Goal: Task Accomplishment & Management: Manage account settings

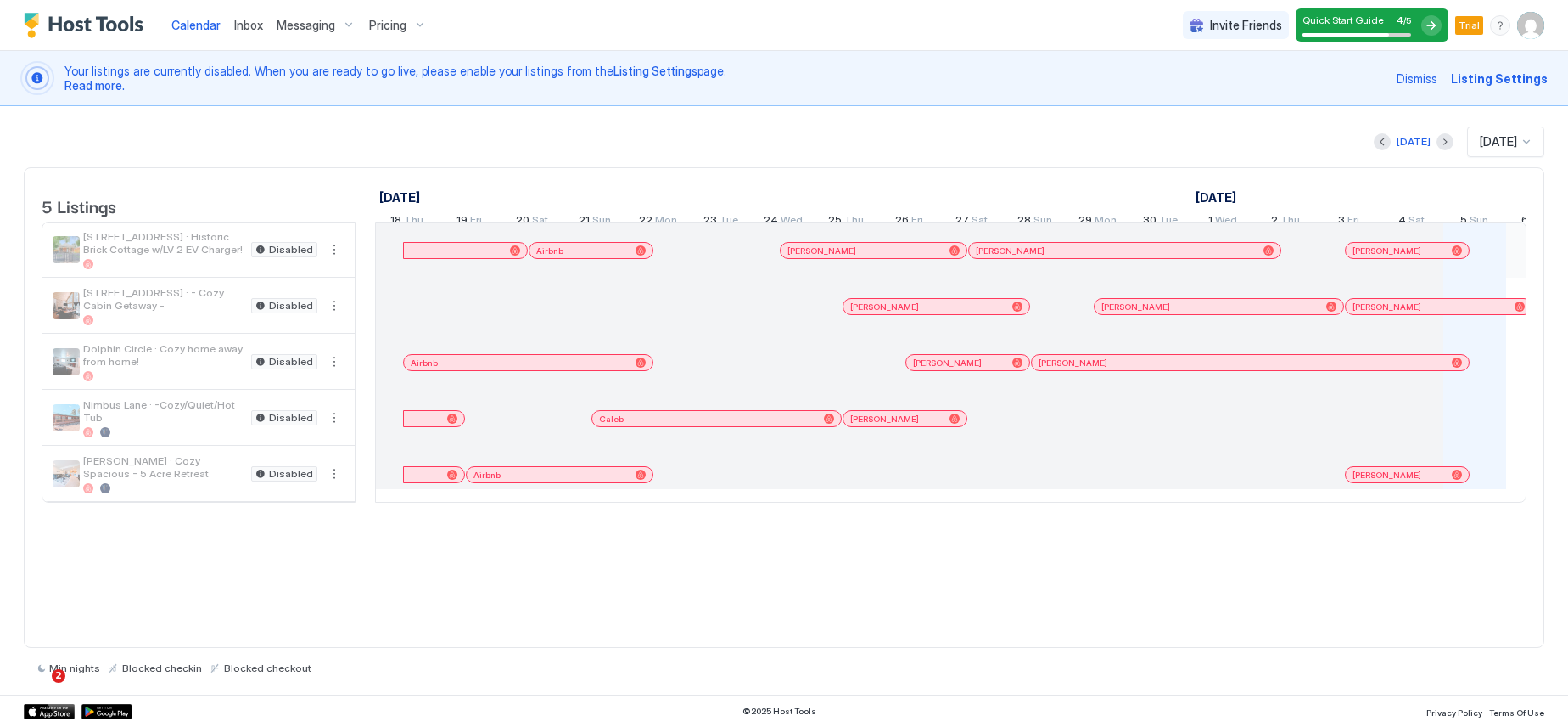
scroll to position [0, 942]
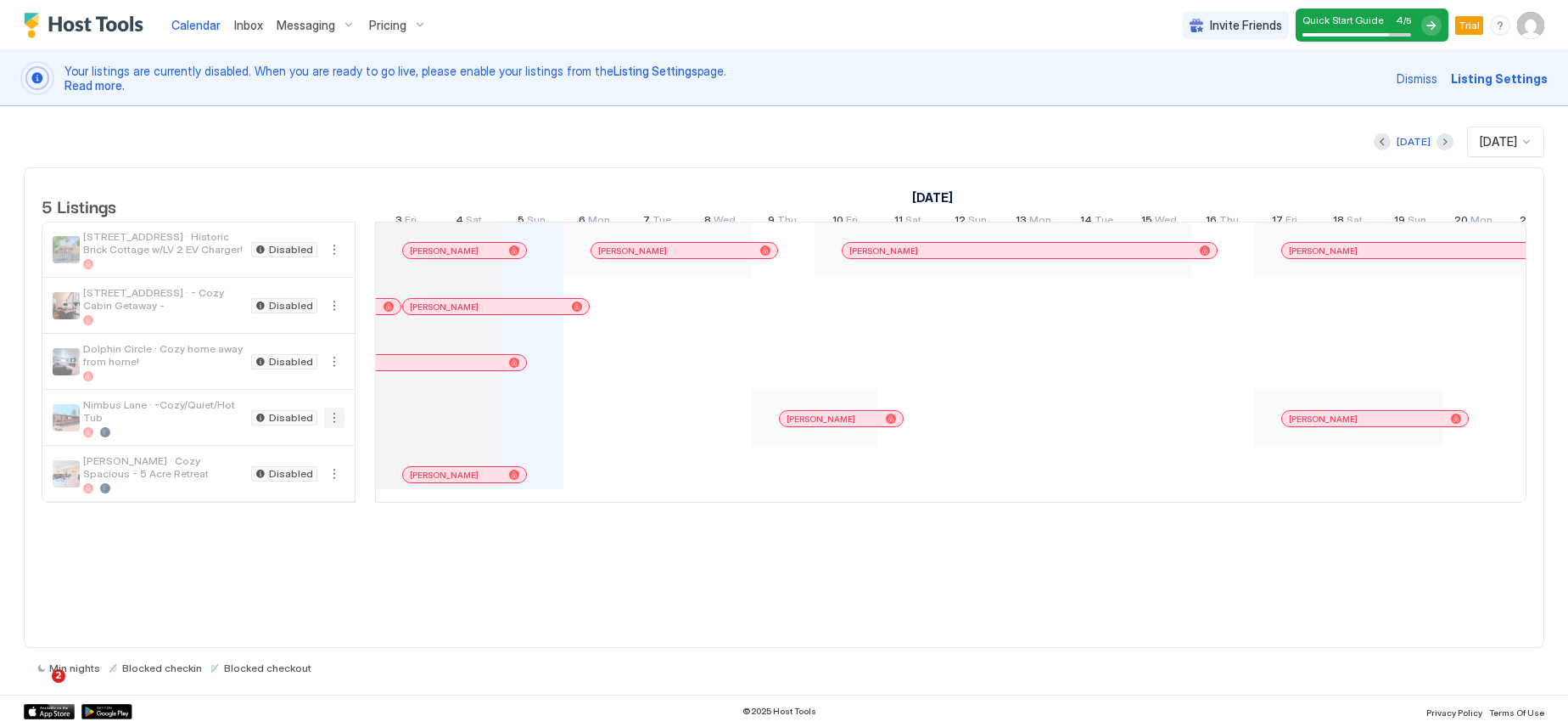
click at [333, 428] on button "More options" at bounding box center [335, 418] width 21 height 21
click at [310, 509] on span "Listing Settings" at bounding box center [305, 509] width 76 height 13
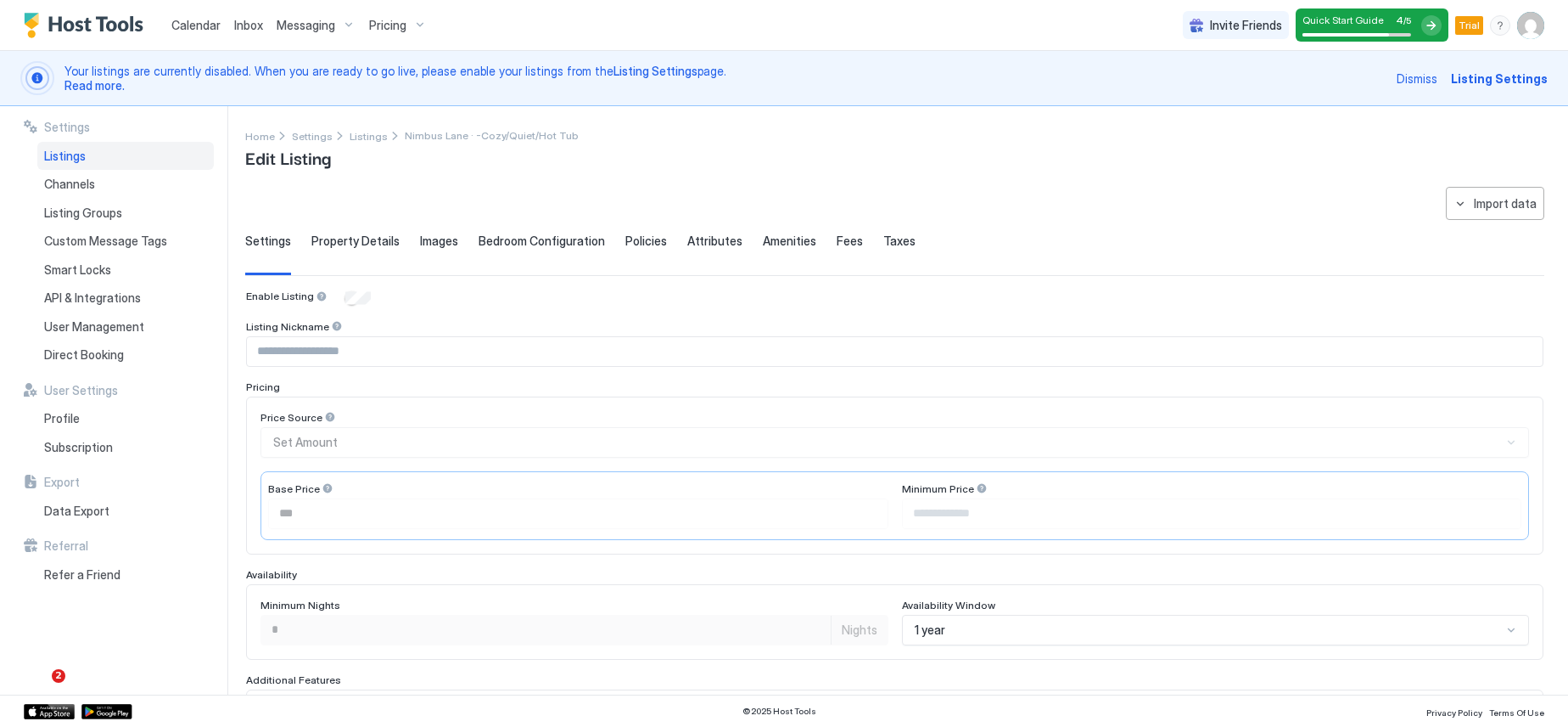
click at [190, 22] on span "Calendar" at bounding box center [196, 25] width 49 height 15
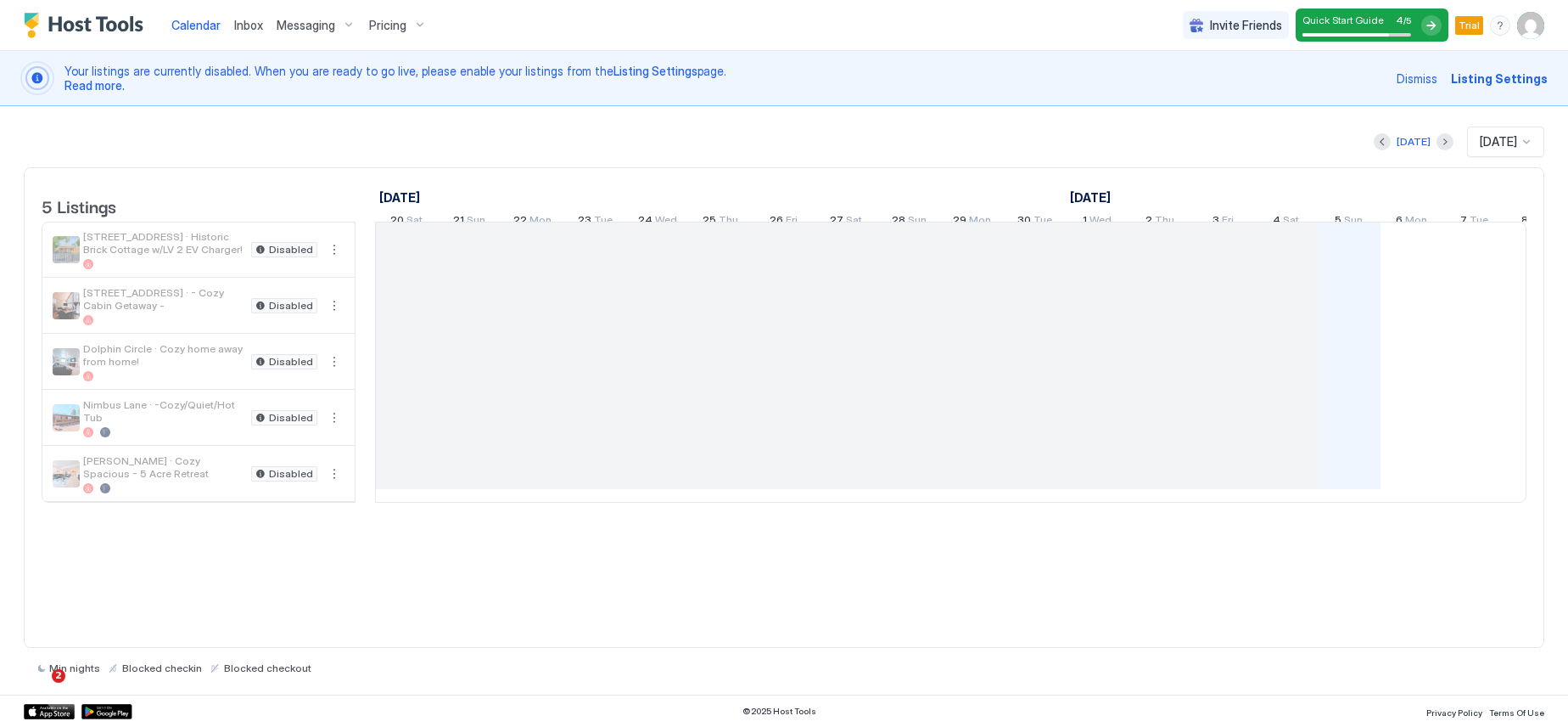
scroll to position [0, 942]
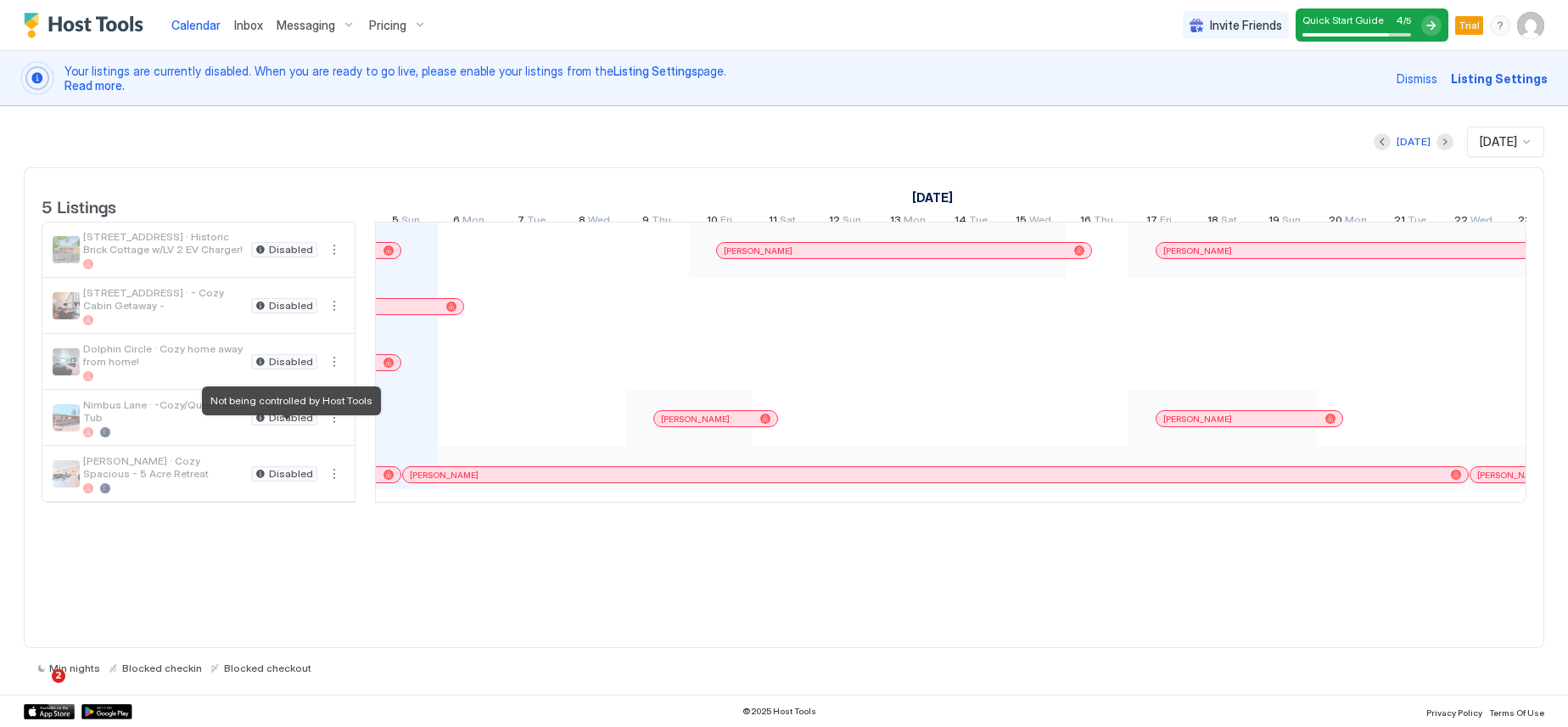
click at [284, 418] on span "Disabled" at bounding box center [291, 418] width 44 height 0
click at [278, 418] on span "Disabled" at bounding box center [291, 418] width 44 height 0
click at [1498, 79] on span "Listing Settings" at bounding box center [1499, 79] width 97 height 18
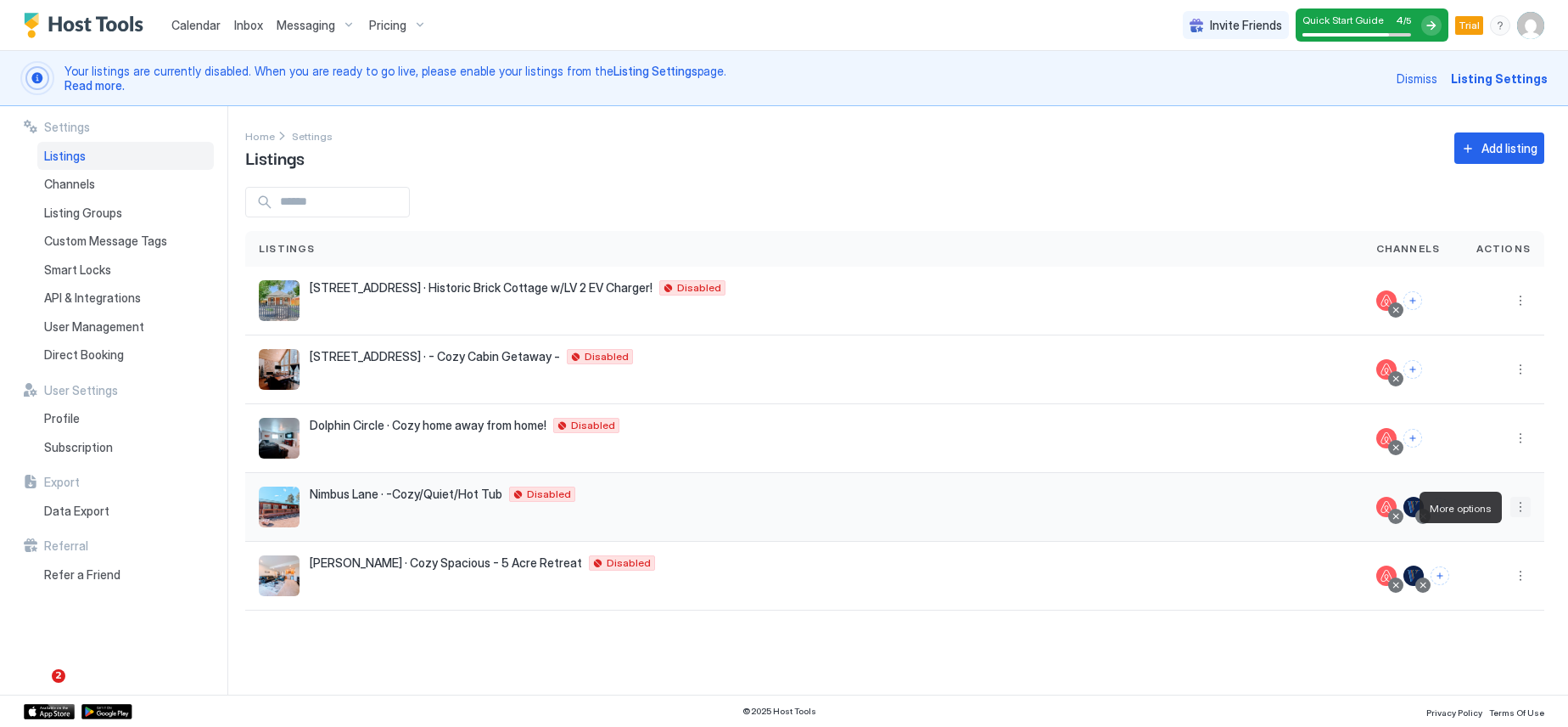
click at [1518, 509] on button "More options" at bounding box center [1521, 507] width 21 height 21
click at [541, 494] on div at bounding box center [784, 364] width 1568 height 727
click at [541, 494] on span "Disabled" at bounding box center [549, 494] width 44 height 0
click at [1485, 77] on span "Listing Settings" at bounding box center [1499, 79] width 97 height 18
click at [312, 25] on span "Messaging" at bounding box center [306, 26] width 59 height 16
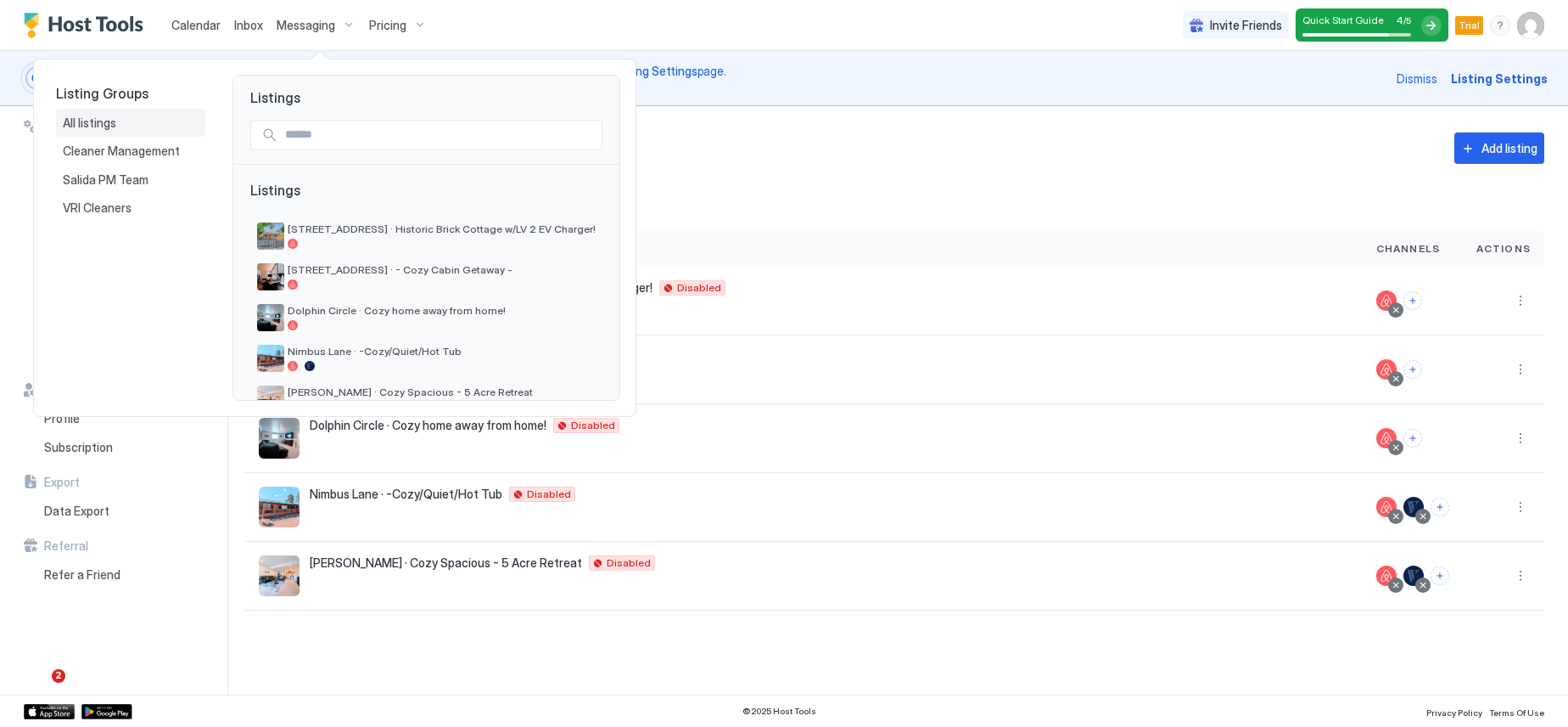
click at [91, 123] on span "All listings" at bounding box center [91, 123] width 56 height 16
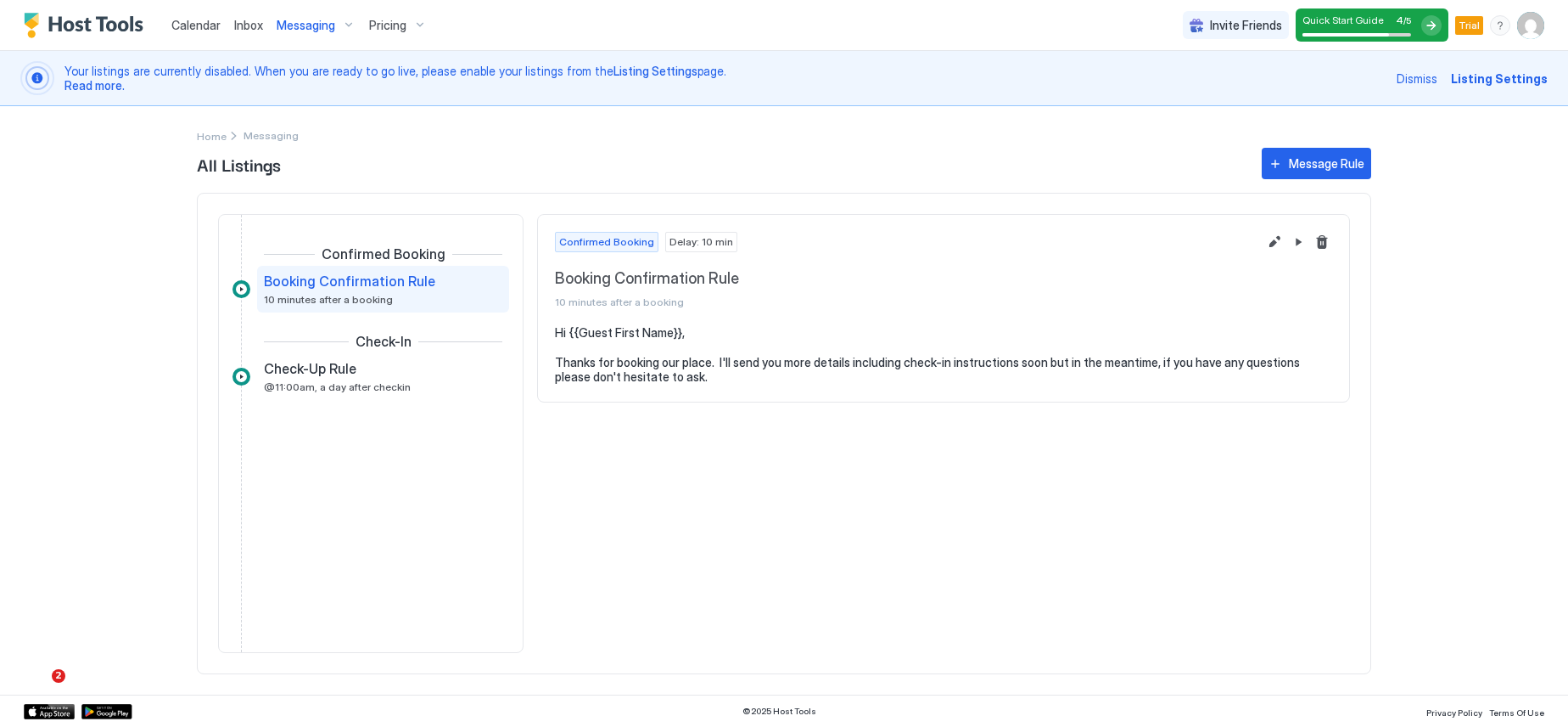
click at [349, 22] on div "Messaging" at bounding box center [316, 25] width 92 height 28
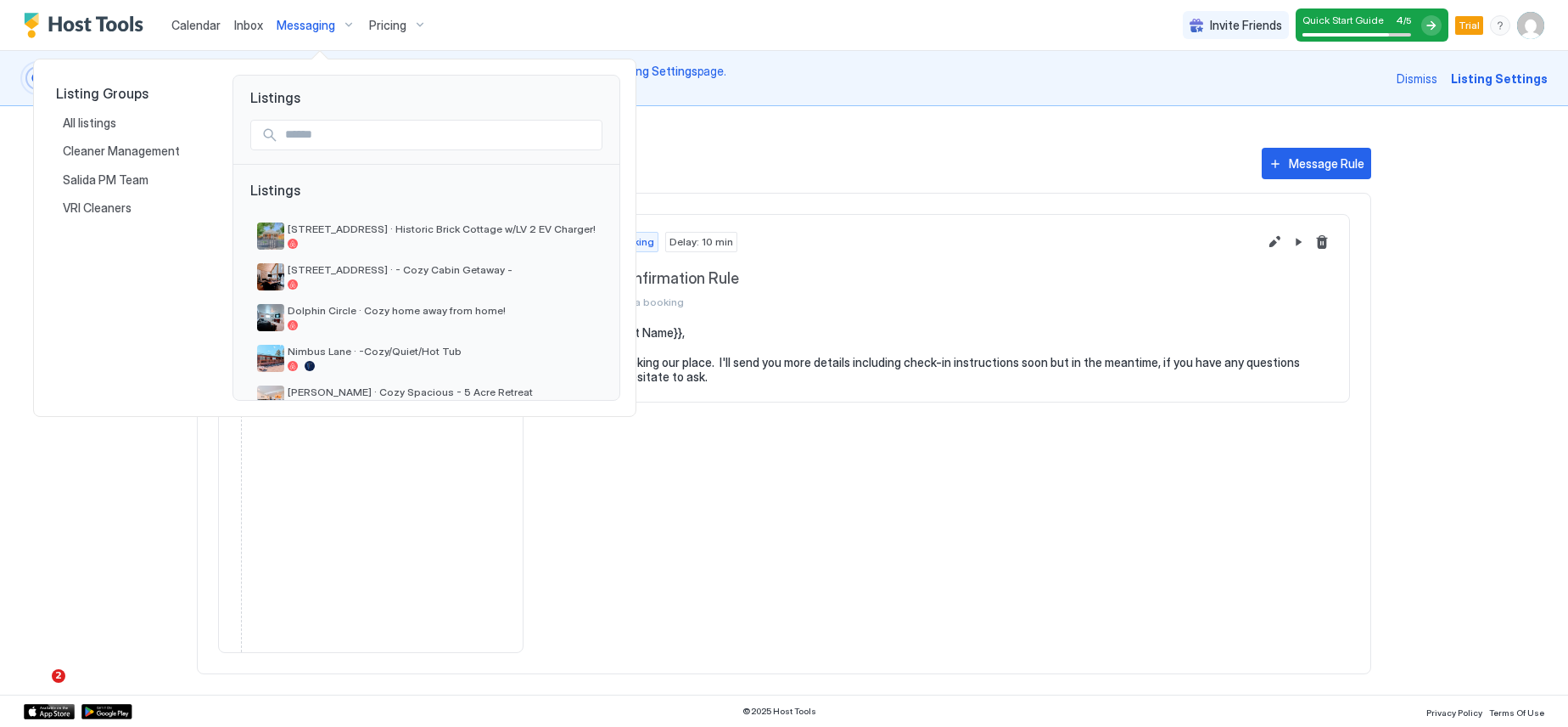
click at [786, 145] on div at bounding box center [784, 364] width 1568 height 727
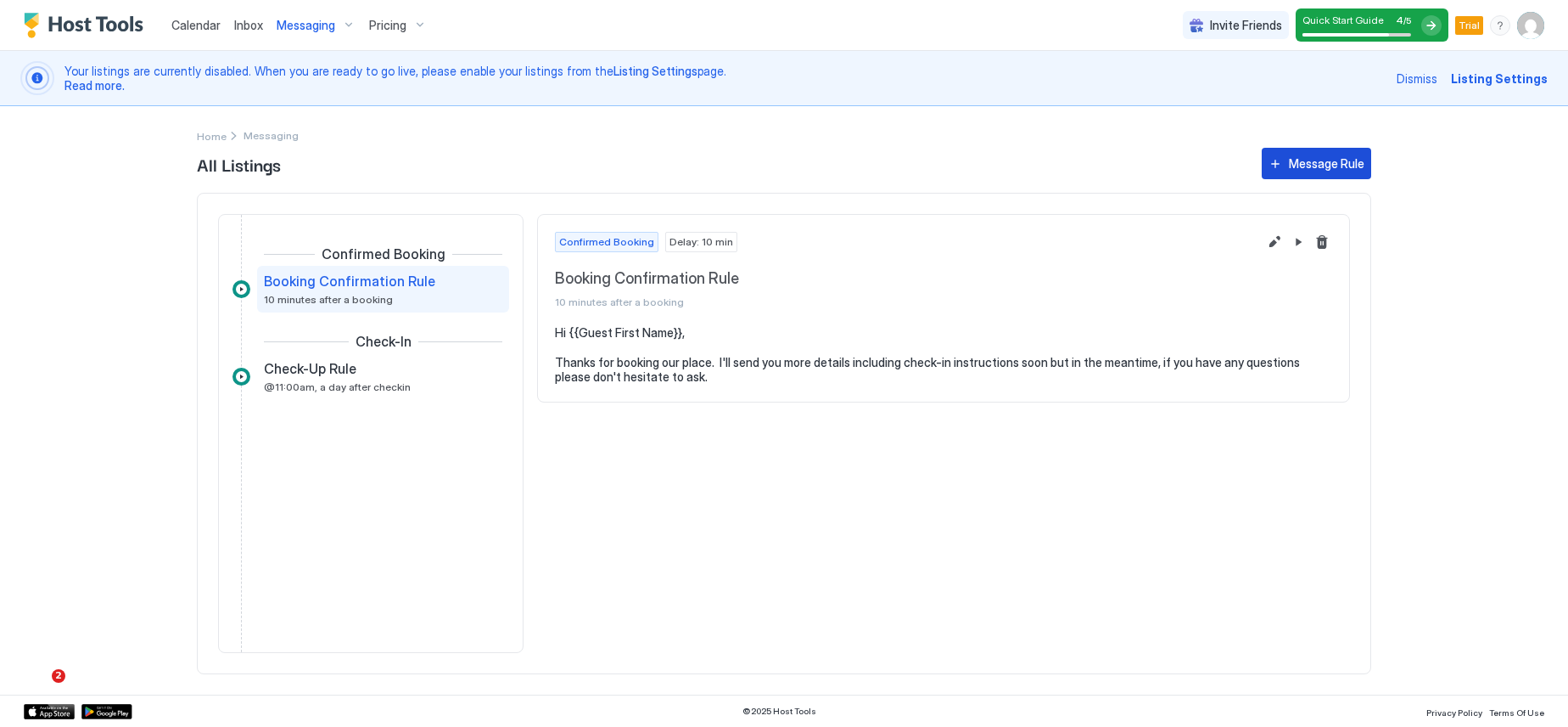
click at [1314, 169] on div "Message Rule" at bounding box center [1327, 163] width 76 height 18
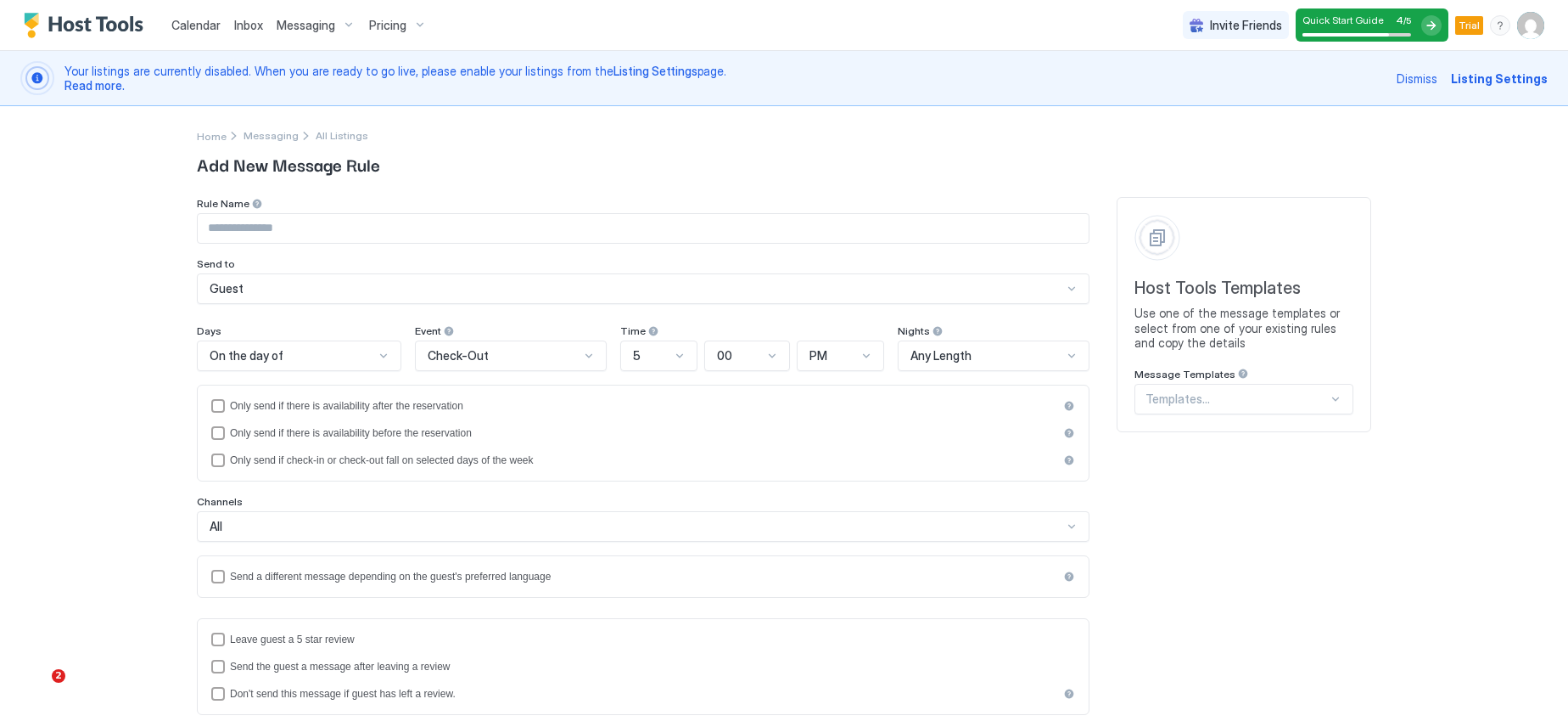
click at [1201, 403] on div at bounding box center [1236, 399] width 182 height 16
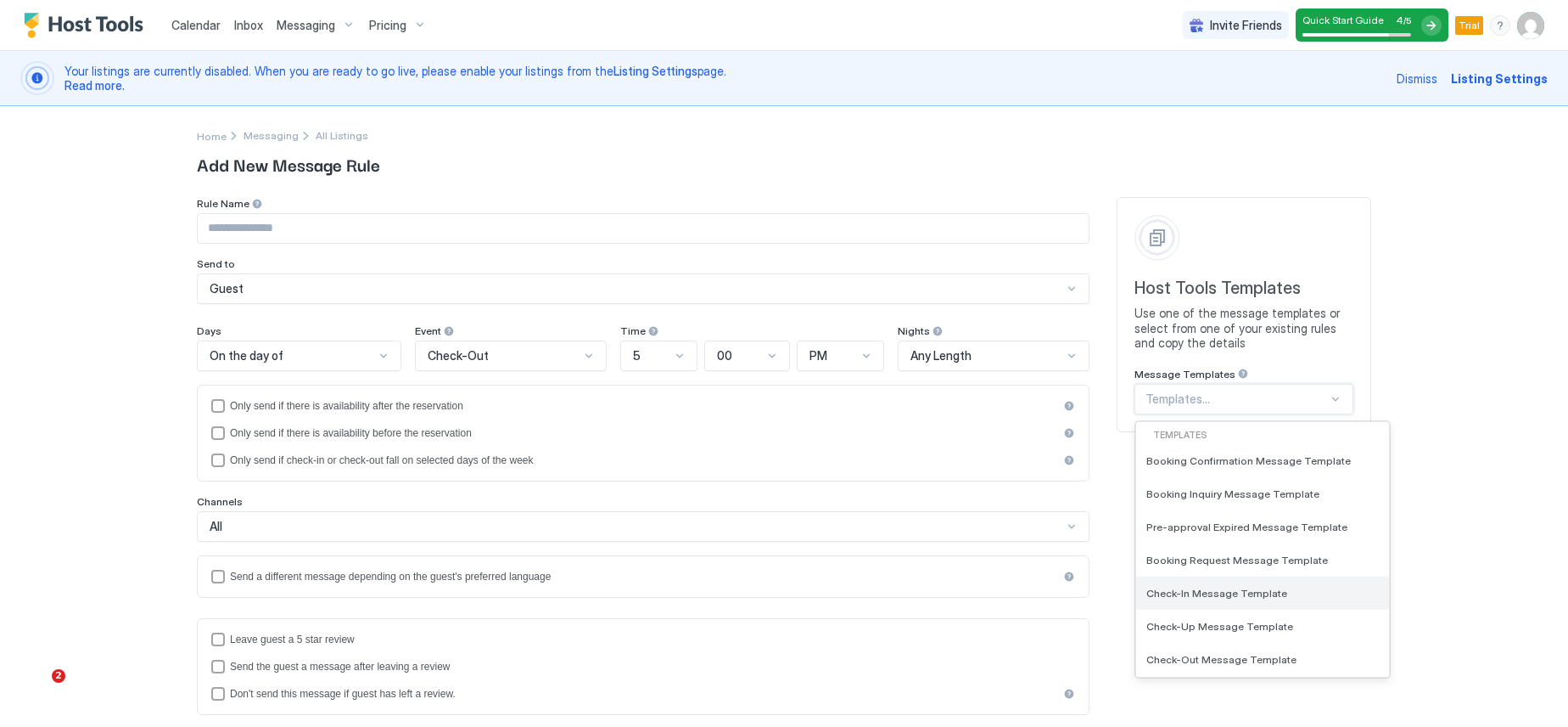
click at [1222, 591] on span "Check-In Message Template" at bounding box center [1216, 592] width 141 height 13
type input "**********"
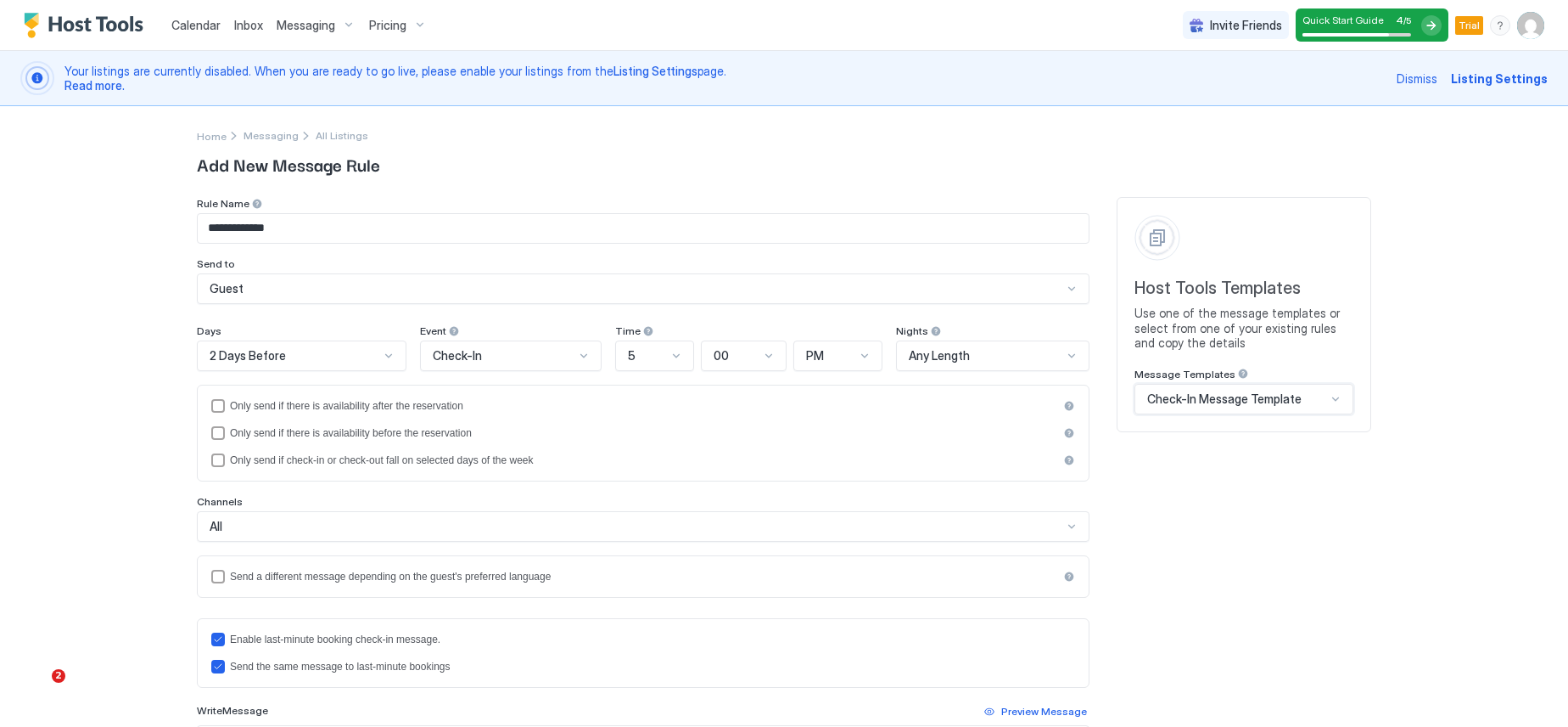
click at [381, 356] on div at bounding box center [388, 356] width 14 height 14
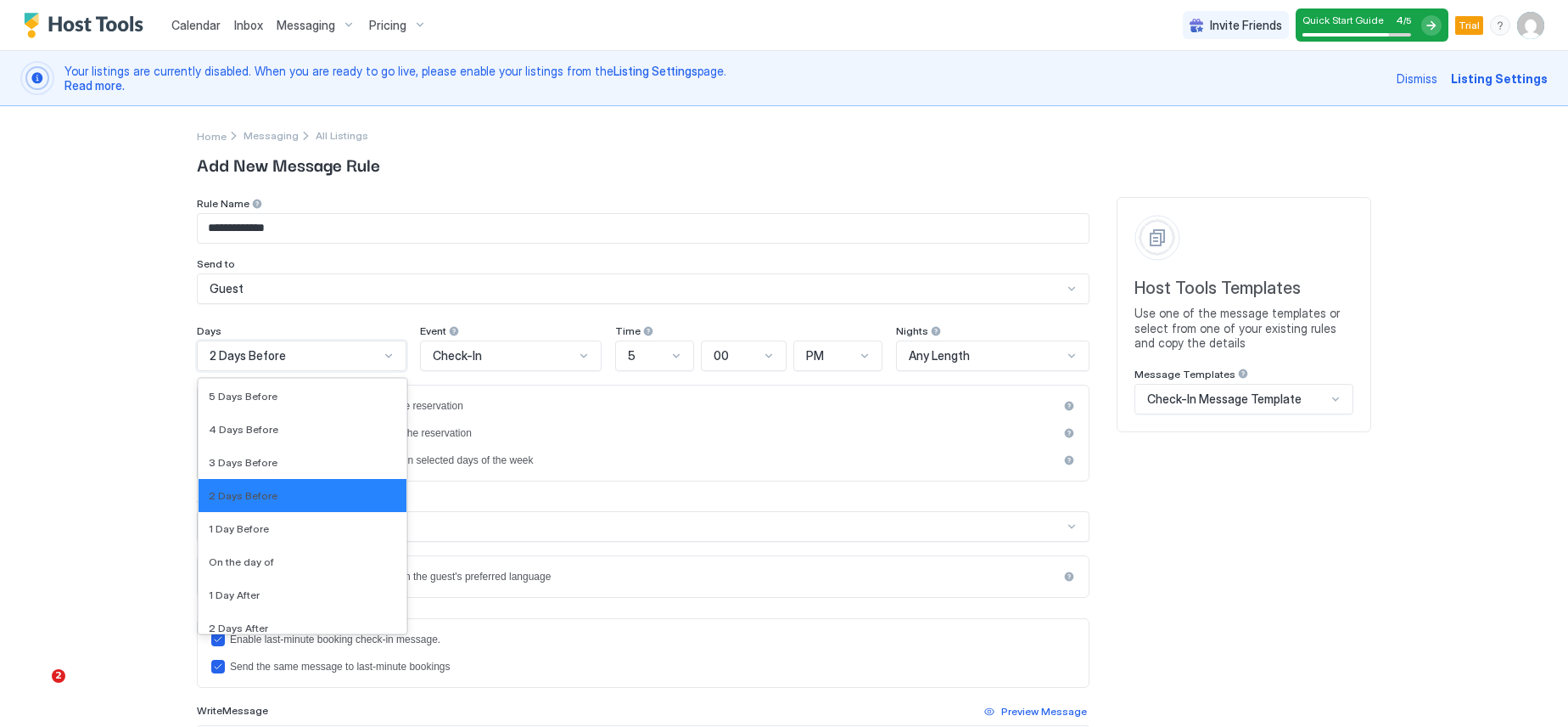
scroll to position [2554, 0]
click at [320, 555] on div "On the day of" at bounding box center [302, 559] width 187 height 13
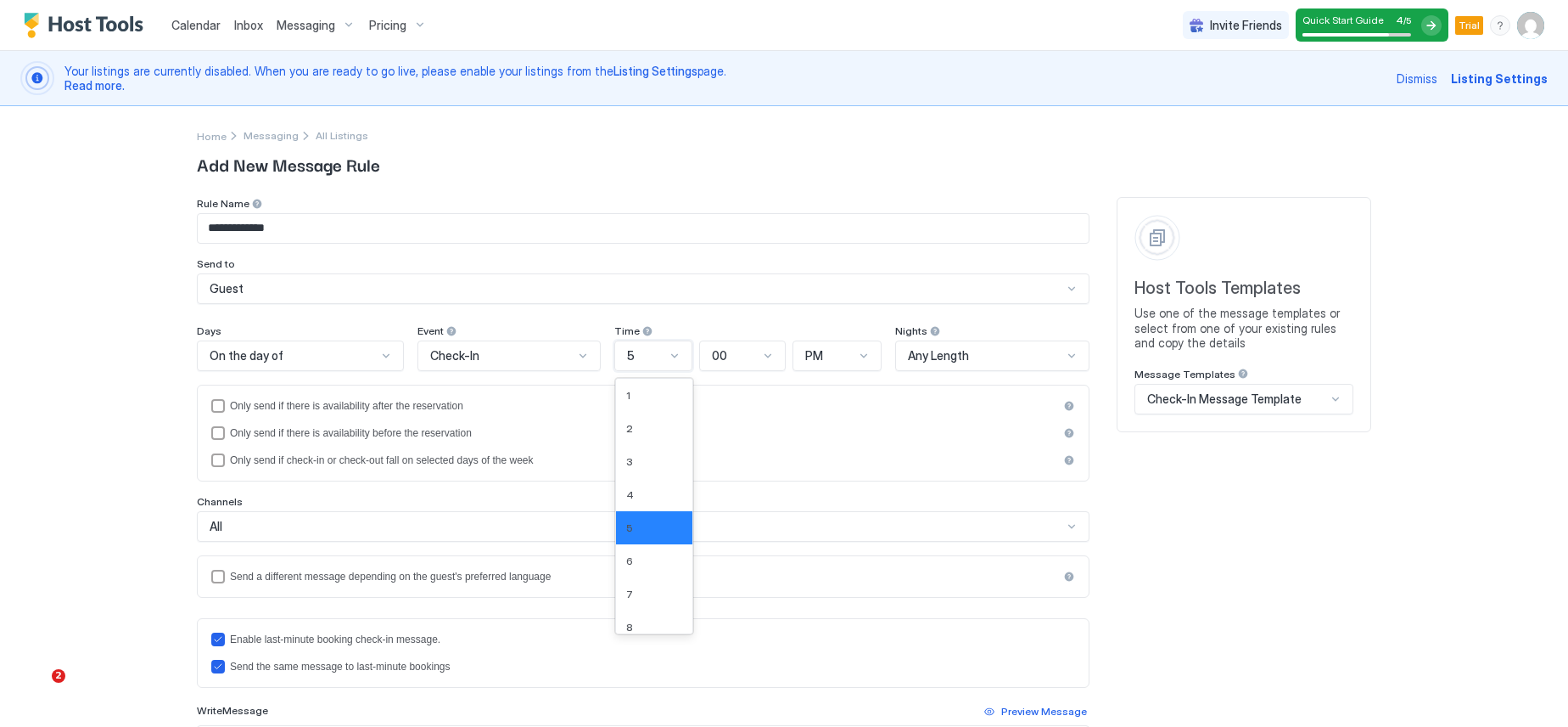
click at [668, 355] on div at bounding box center [675, 356] width 14 height 14
click at [645, 545] on div "8" at bounding box center [655, 541] width 57 height 13
click at [834, 356] on div "PM" at bounding box center [829, 356] width 49 height 16
click at [831, 395] on div "AM" at bounding box center [838, 395] width 67 height 13
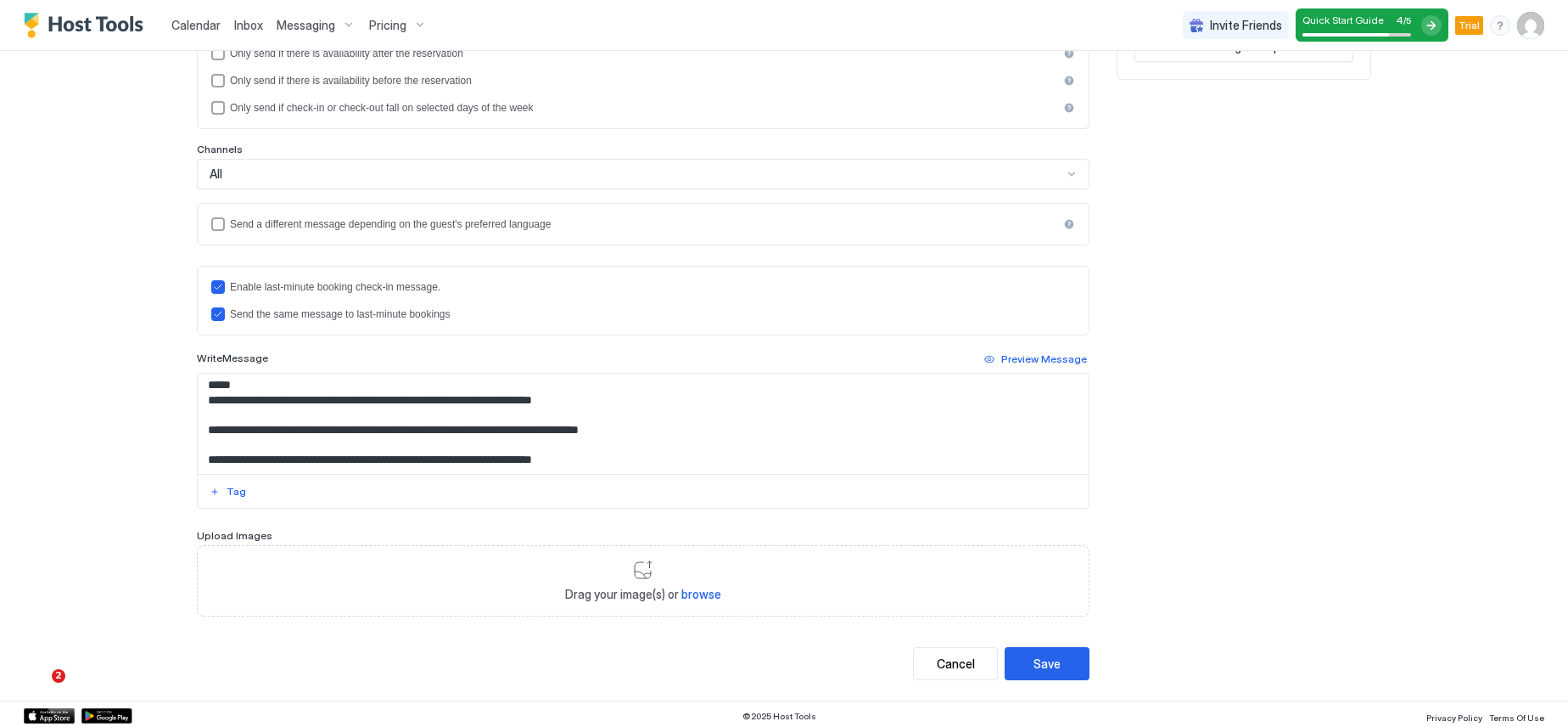
scroll to position [357, 0]
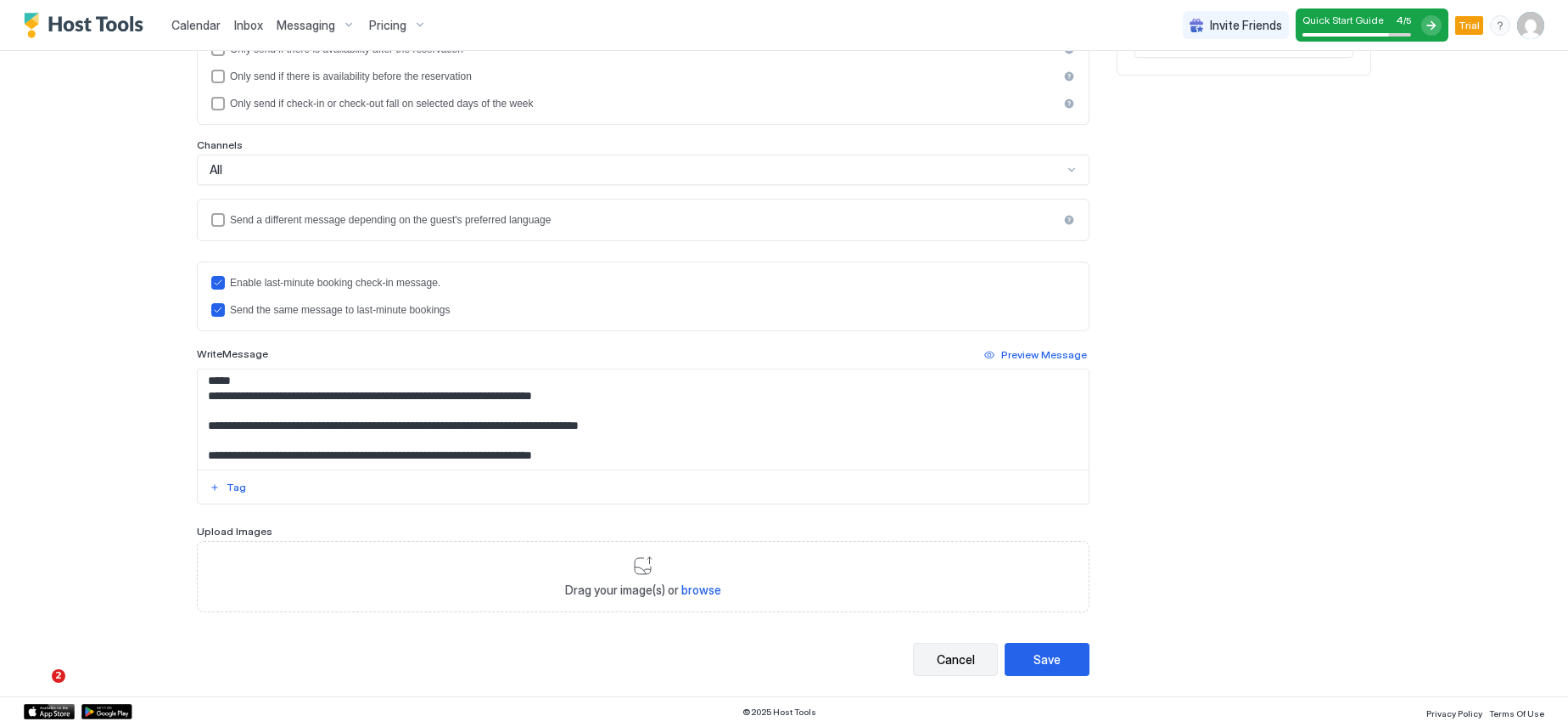
click at [938, 659] on div "Cancel" at bounding box center [956, 659] width 38 height 18
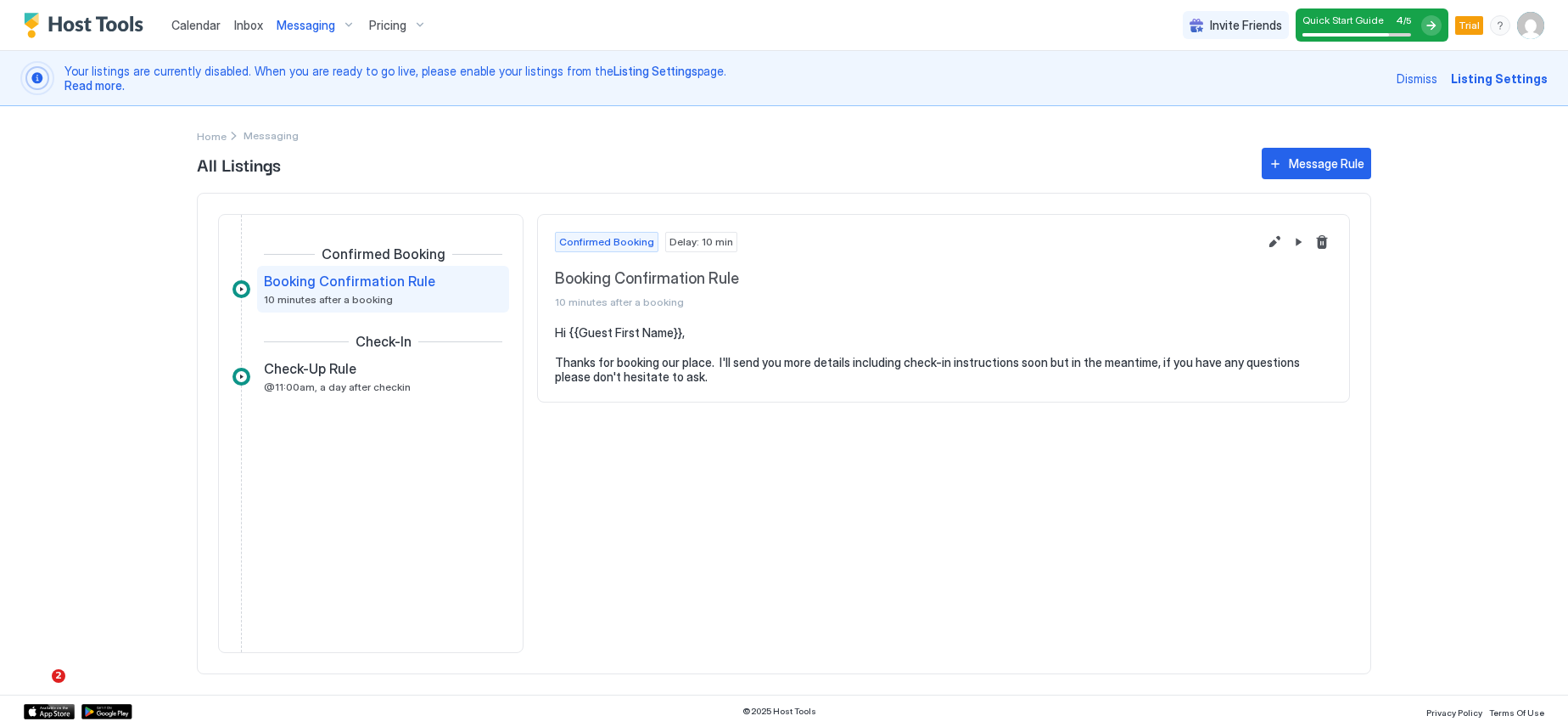
click at [244, 28] on span "Inbox" at bounding box center [248, 25] width 28 height 15
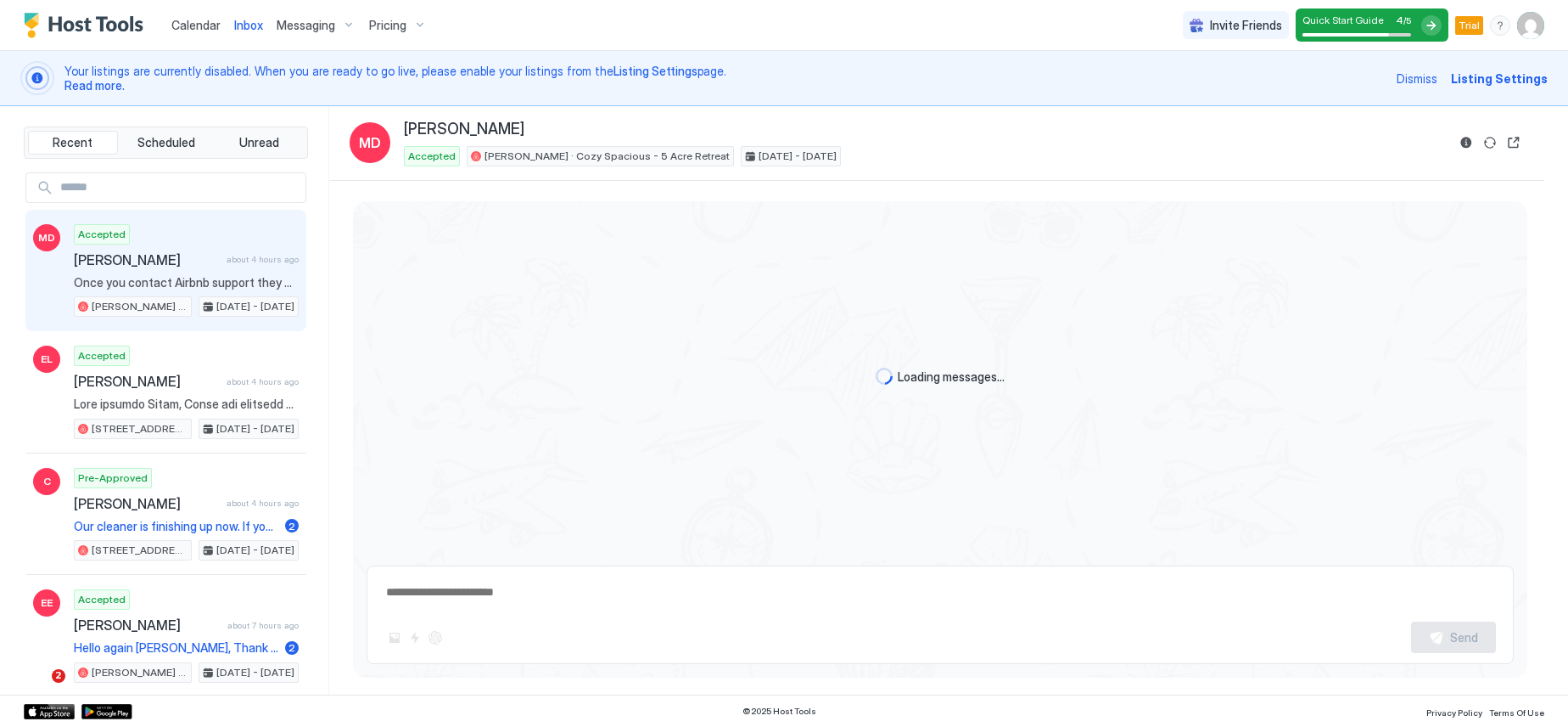
scroll to position [2124, 0]
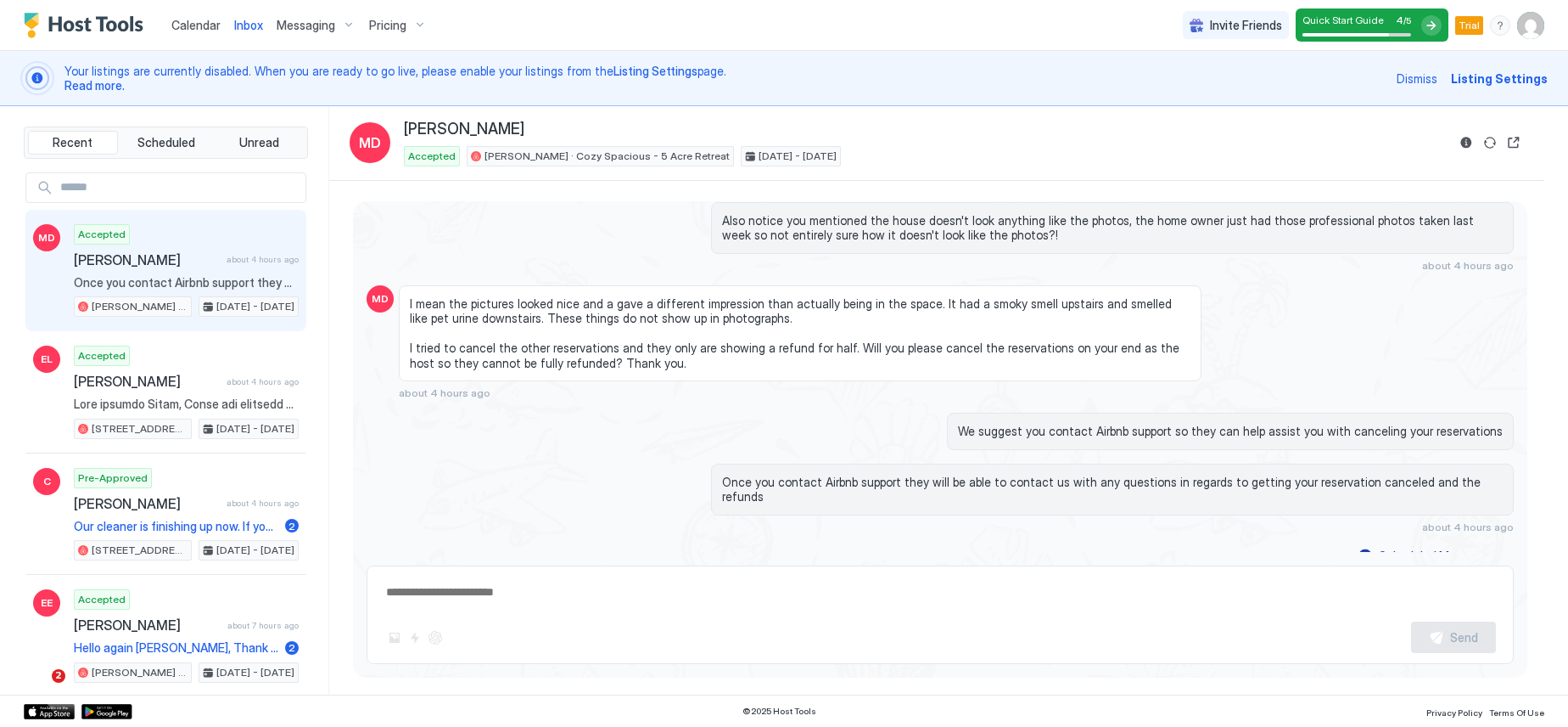
click at [181, 27] on span "Calendar" at bounding box center [196, 25] width 49 height 15
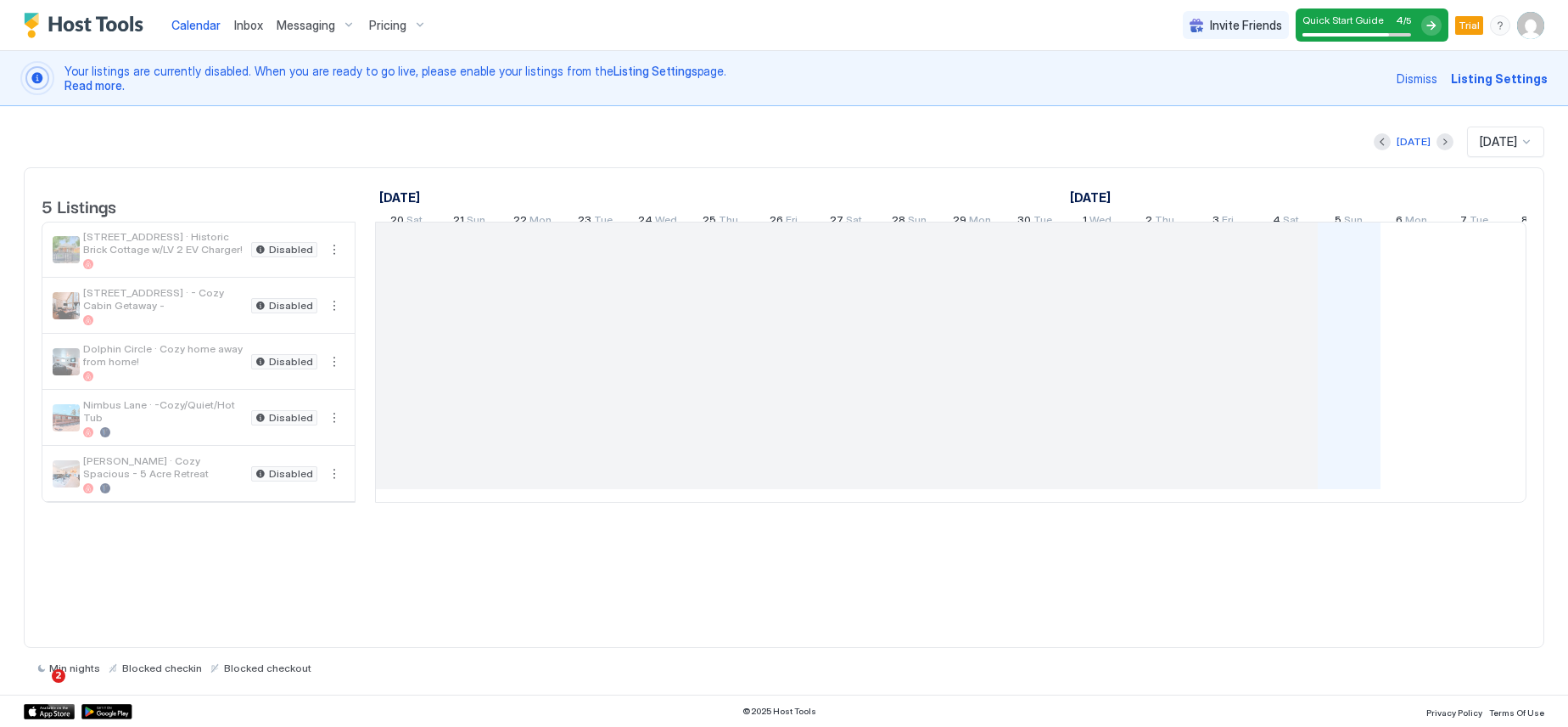
scroll to position [0, 942]
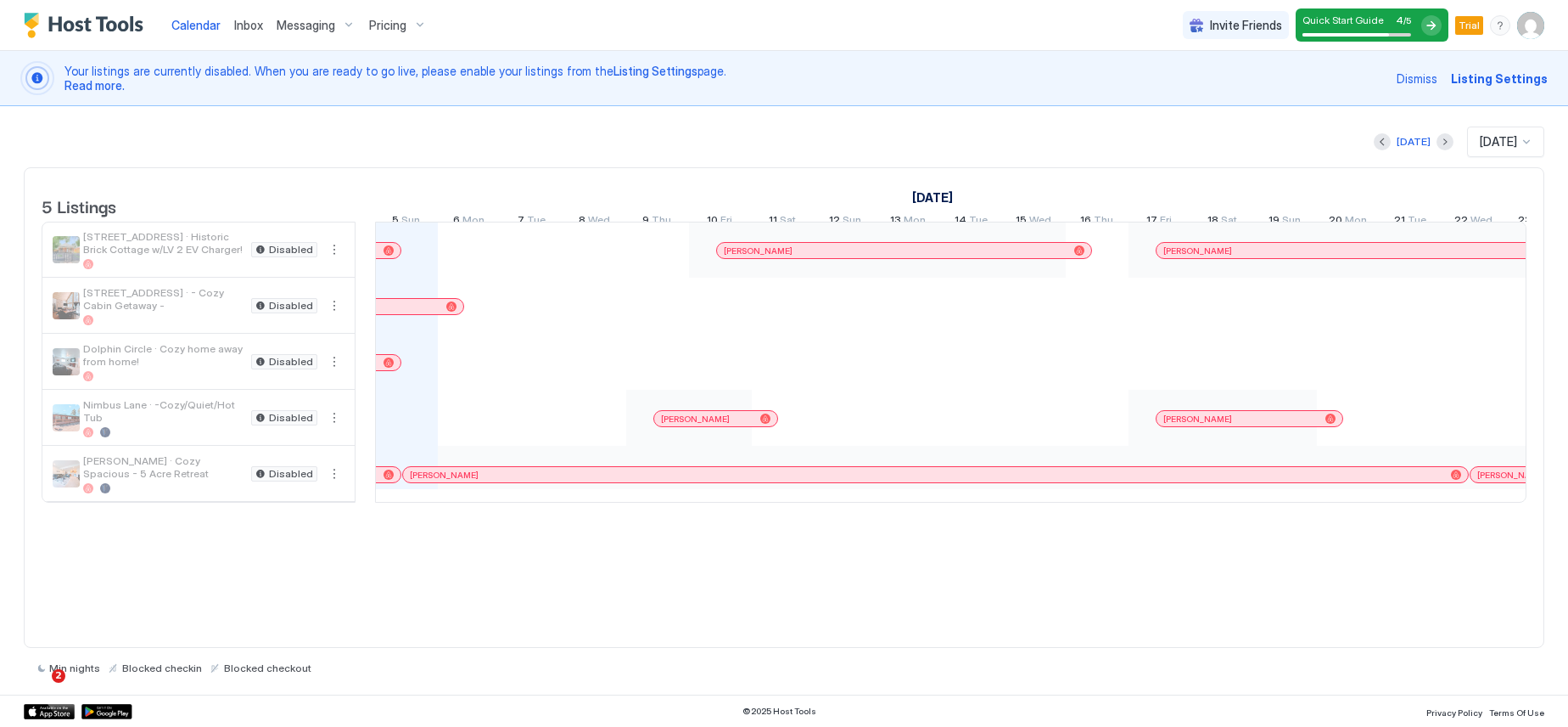
click at [317, 22] on span "Messaging" at bounding box center [306, 26] width 59 height 16
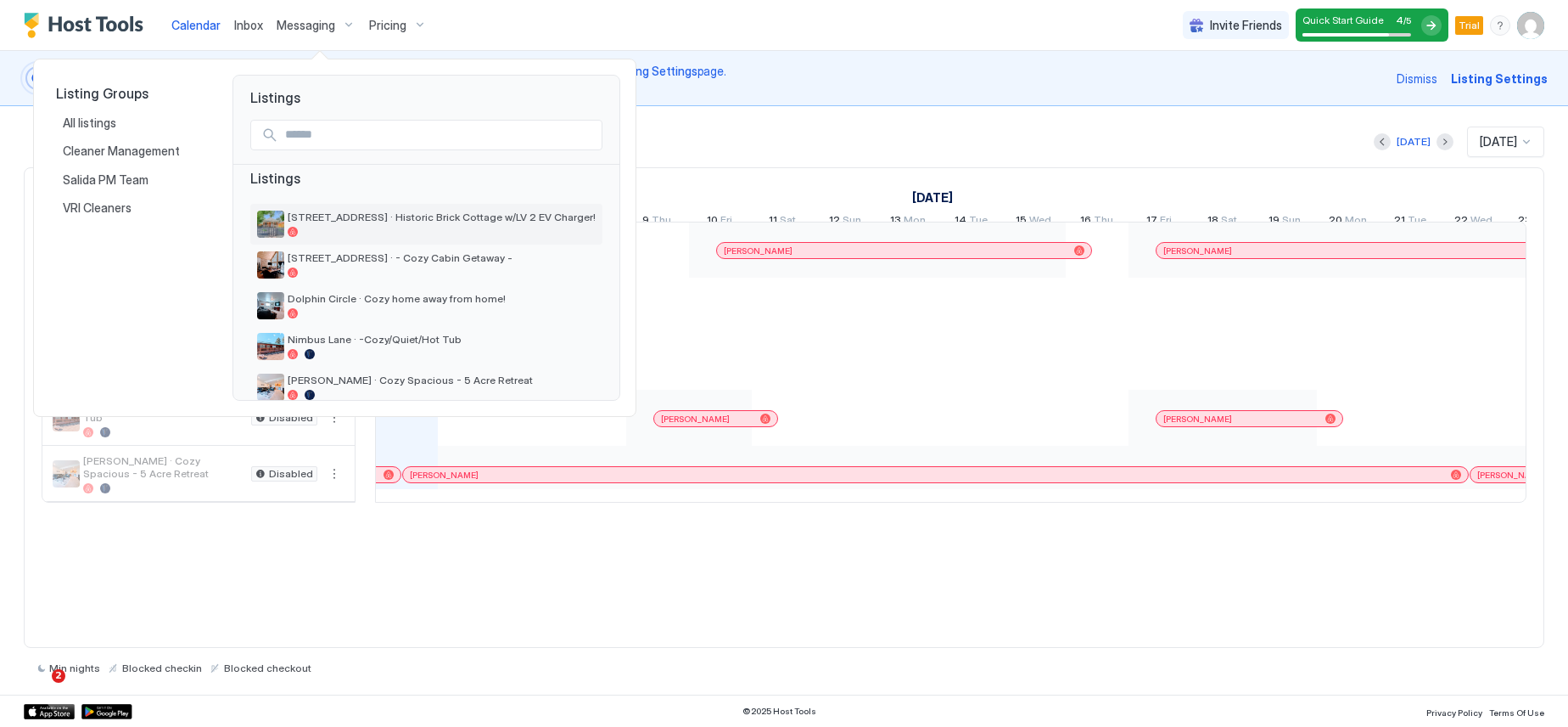
scroll to position [0, 0]
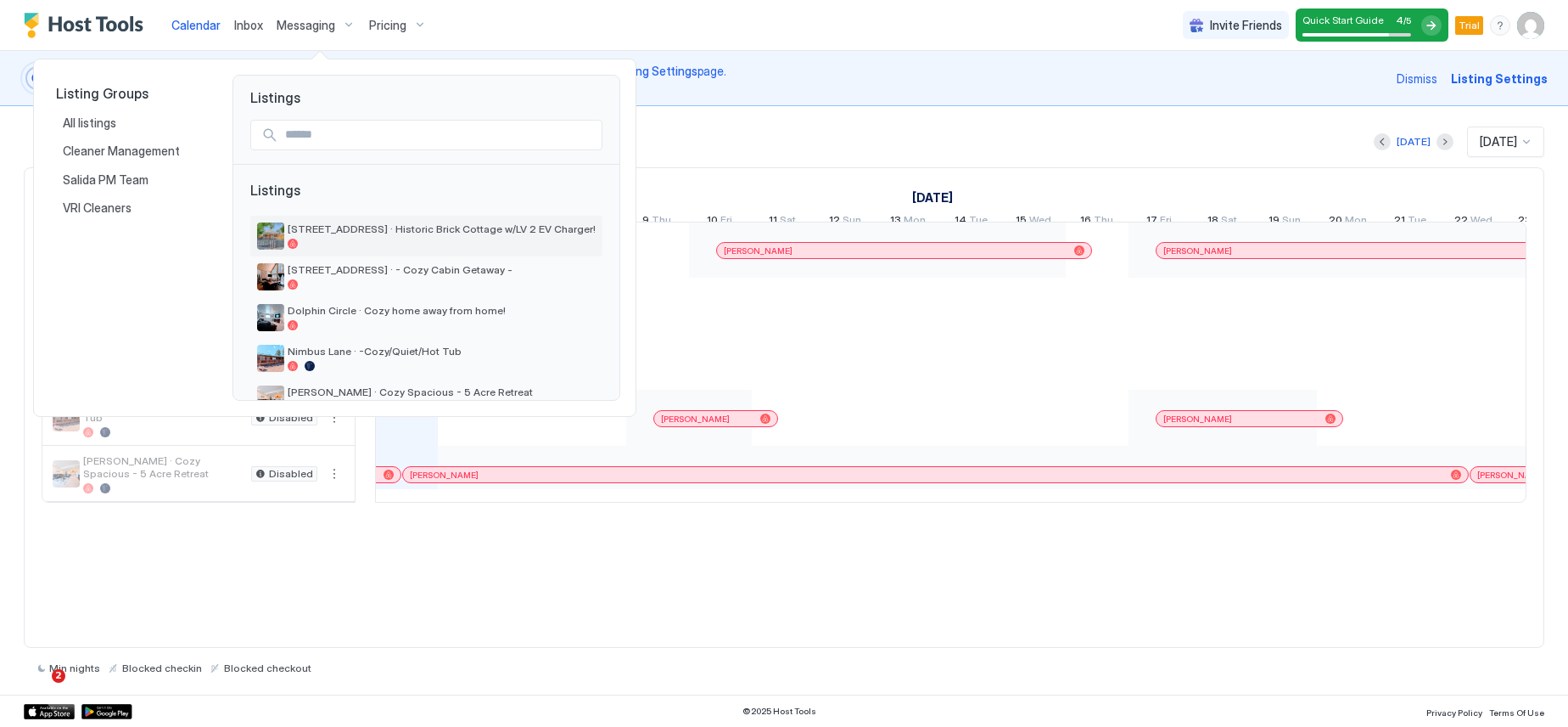
click at [356, 231] on span "[STREET_ADDRESS] · Historic Brick Cottage w/LV 2 EV Charger!" at bounding box center [441, 229] width 308 height 13
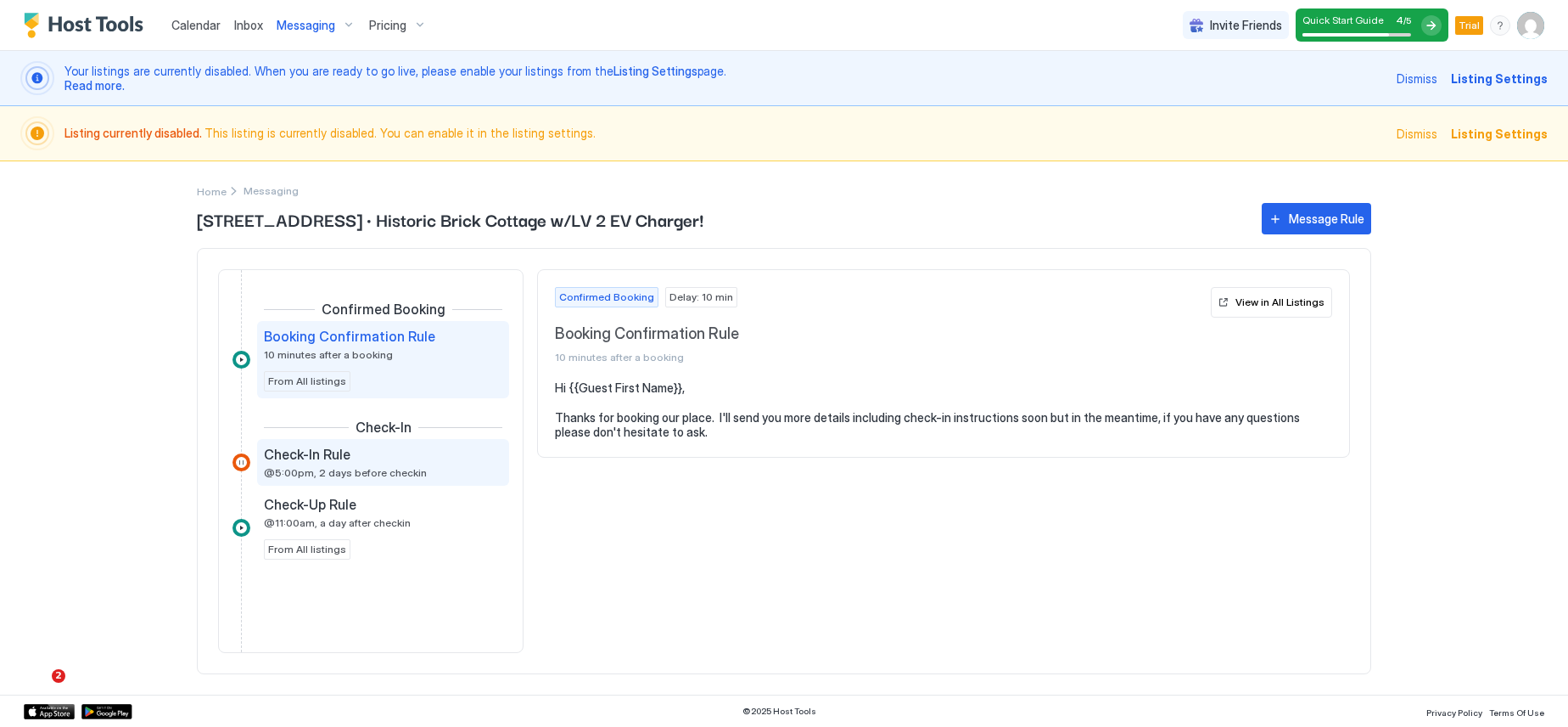
click at [333, 458] on span "Check-In Rule" at bounding box center [307, 454] width 86 height 17
